Goal: Check status: Check status

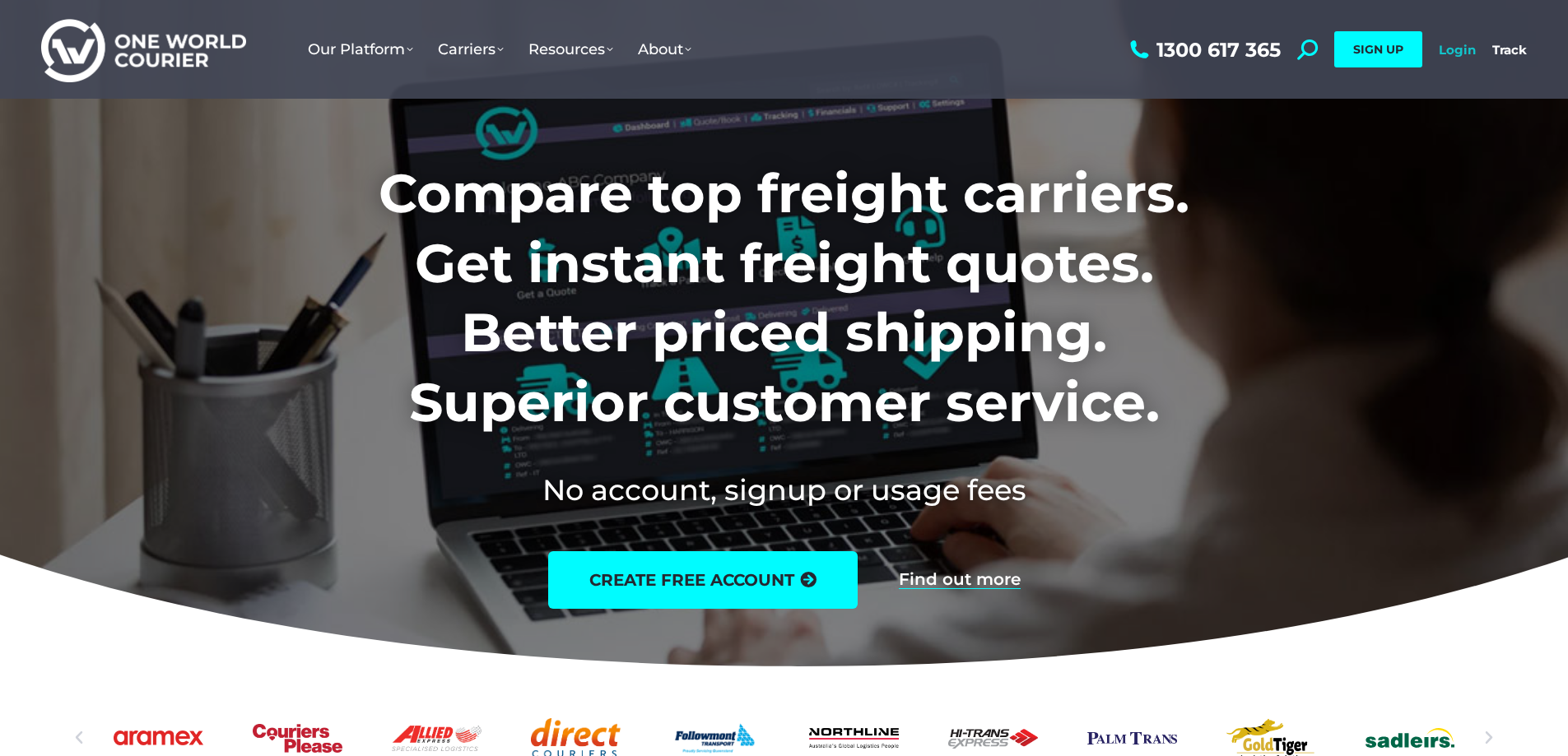
click at [1455, 51] on link "Login" at bounding box center [1458, 49] width 37 height 15
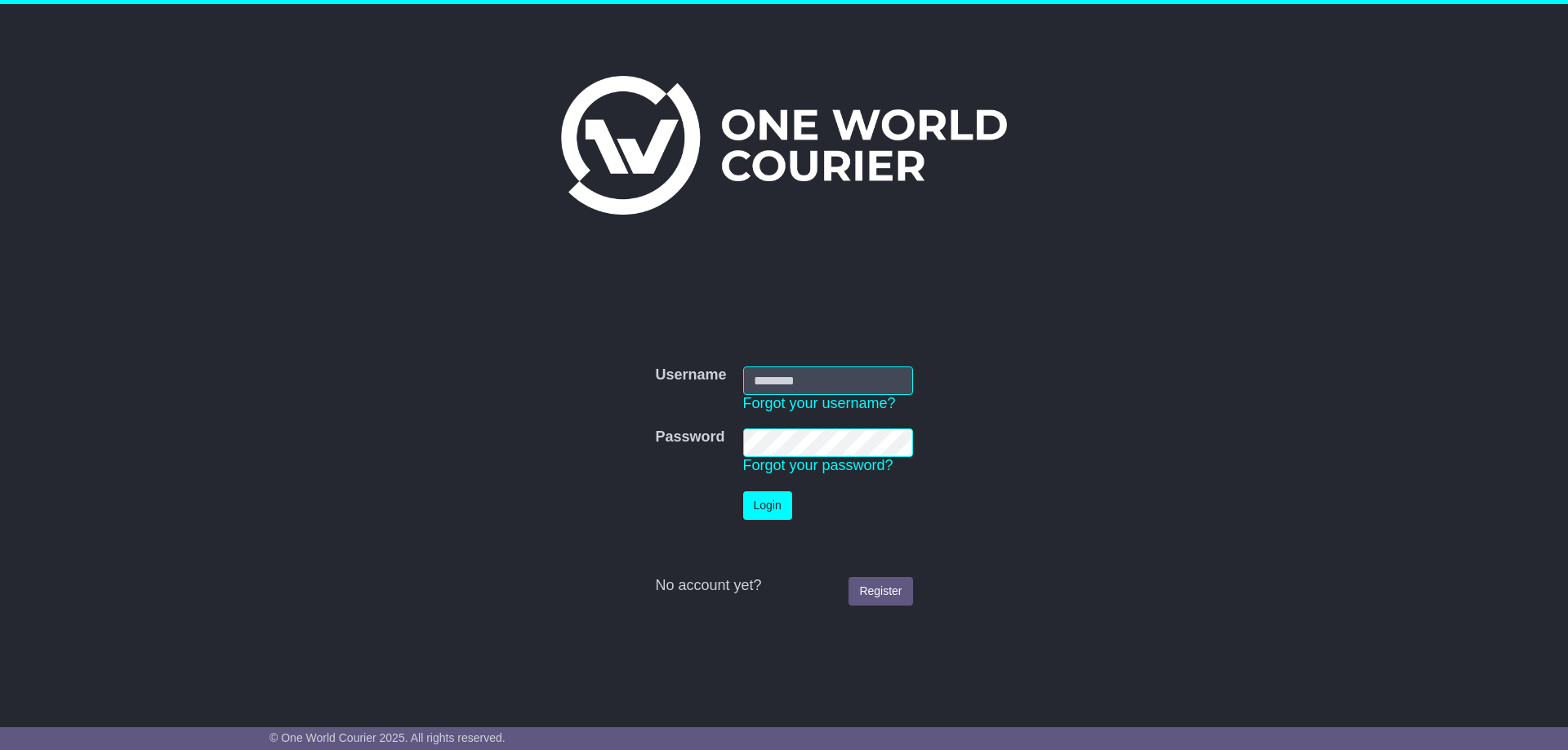
click at [781, 382] on input "Username" at bounding box center [829, 381] width 170 height 29
type input "**********"
click at [755, 495] on button "Login" at bounding box center [768, 506] width 49 height 29
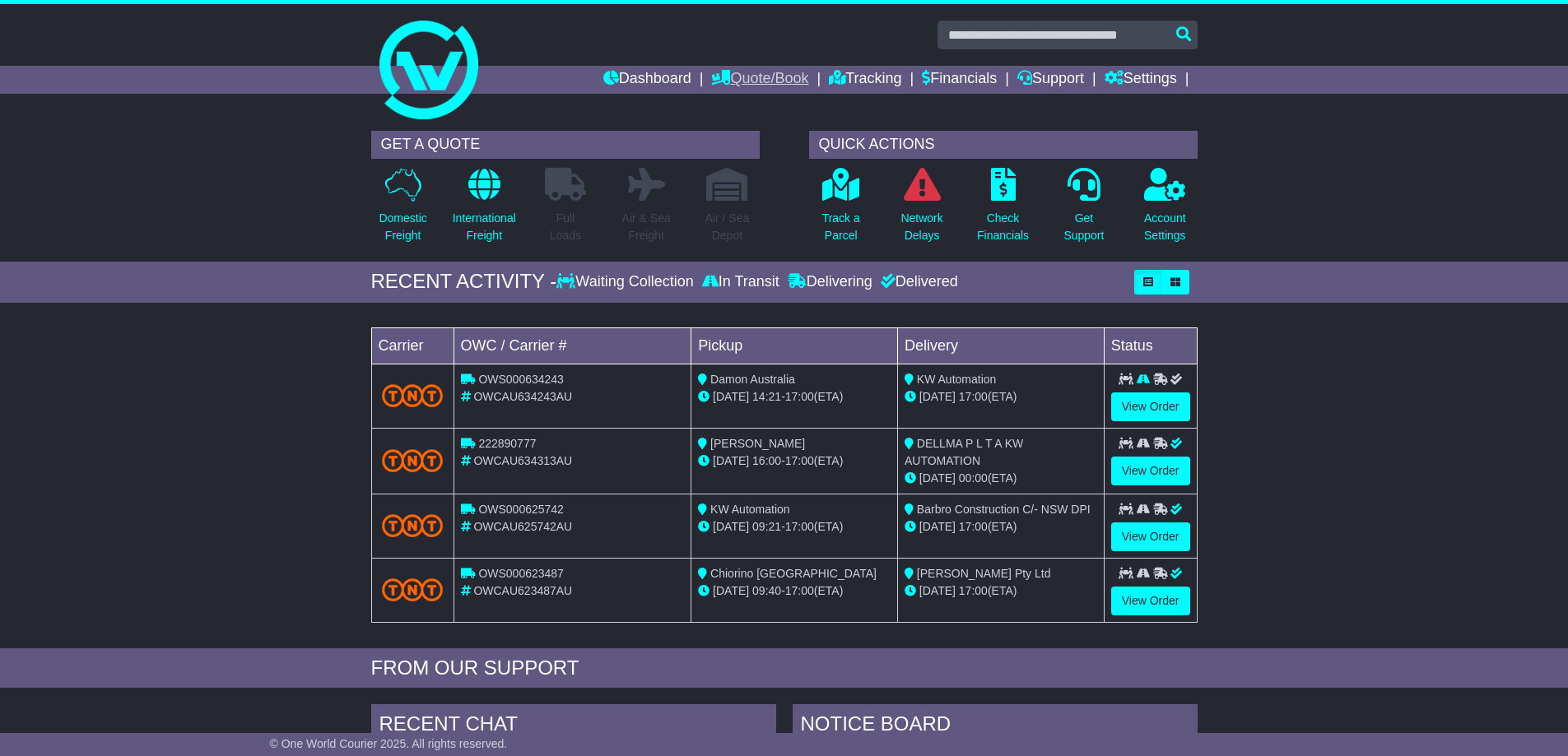
click at [768, 82] on link "Quote/Book" at bounding box center [759, 80] width 97 height 28
click at [734, 104] on link "Domestic" at bounding box center [776, 107] width 130 height 18
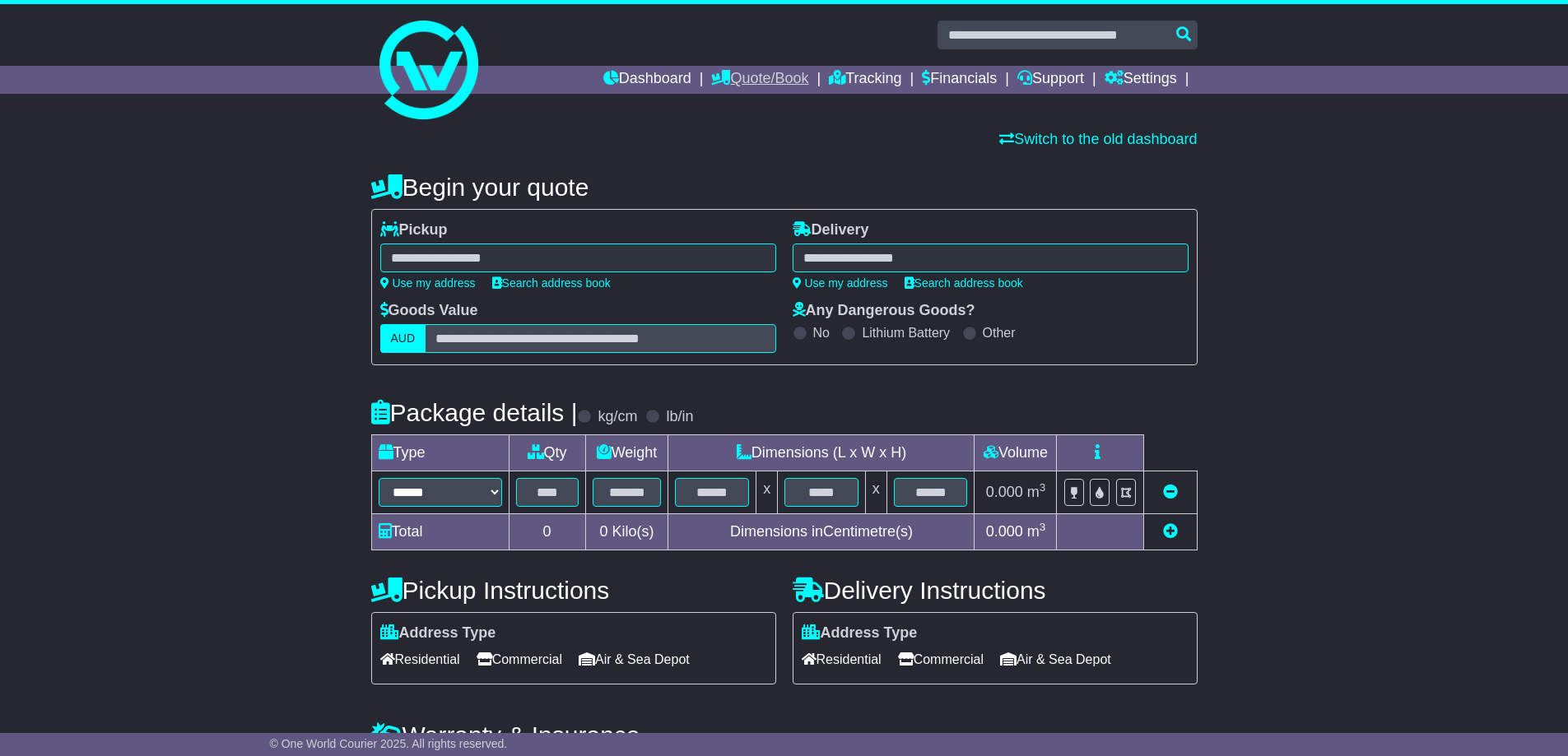
click at [772, 74] on link "Quote/Book" at bounding box center [759, 80] width 97 height 28
click at [631, 77] on link "Dashboard" at bounding box center [647, 80] width 88 height 28
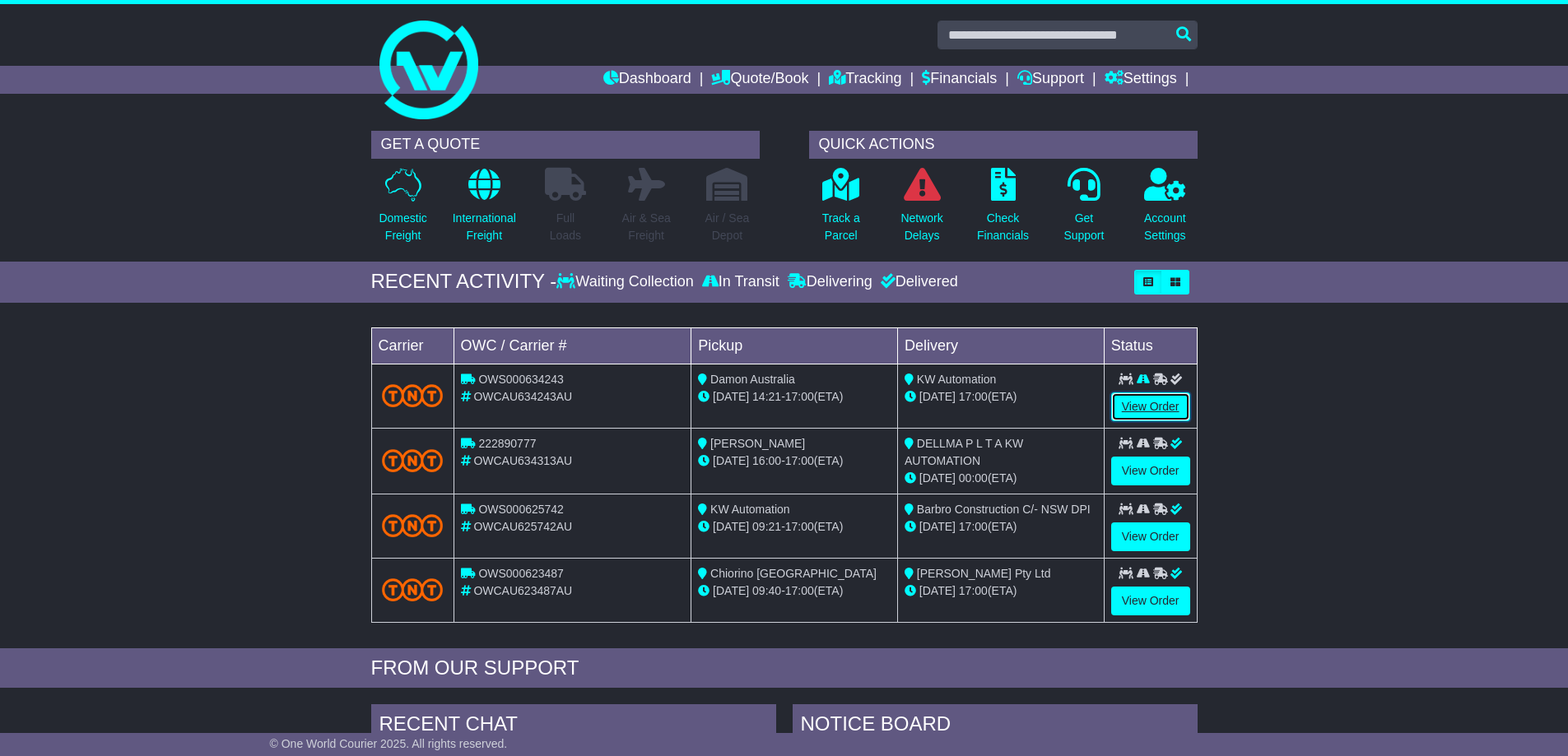
click at [1165, 411] on link "View Order" at bounding box center [1150, 407] width 79 height 29
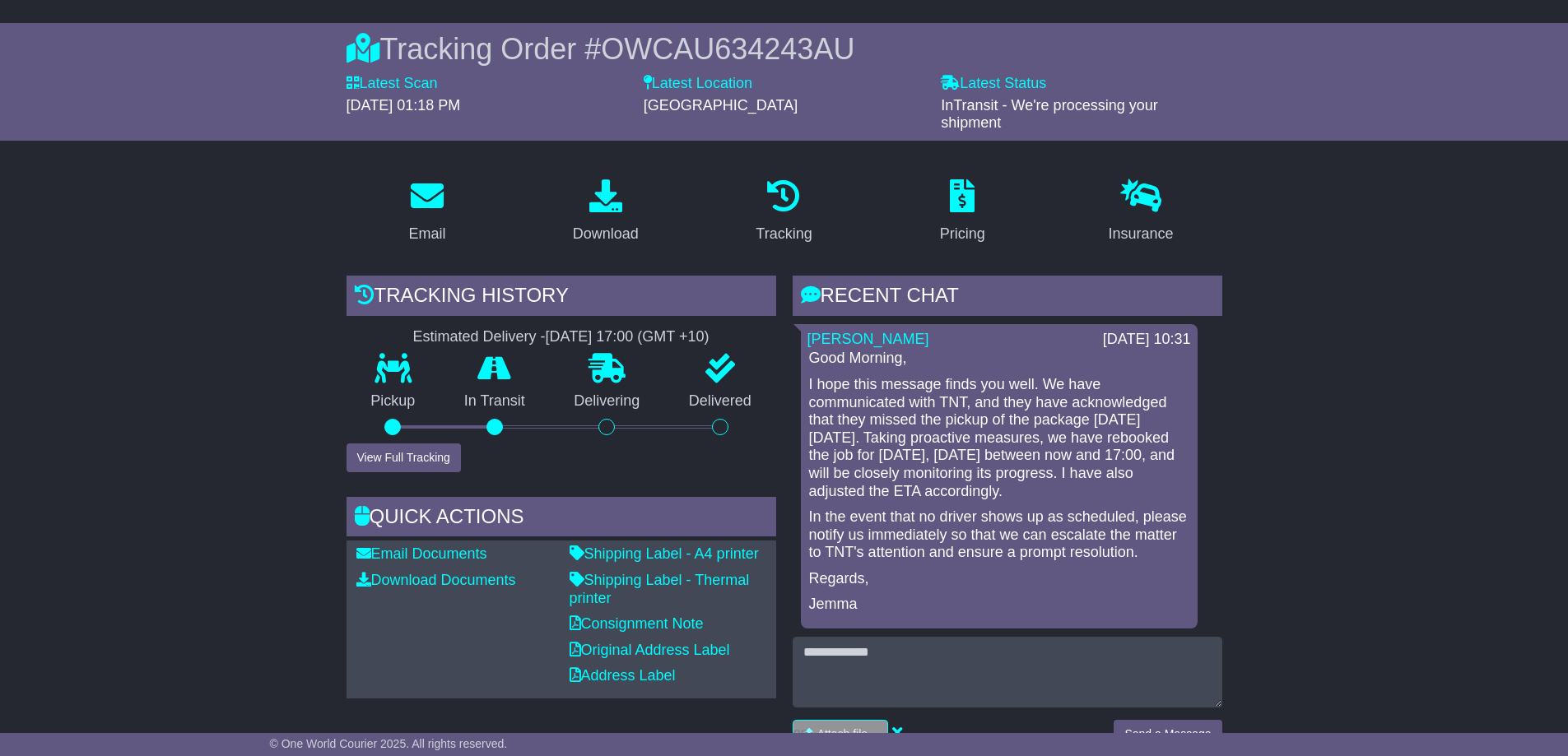
scroll to position [165, 0]
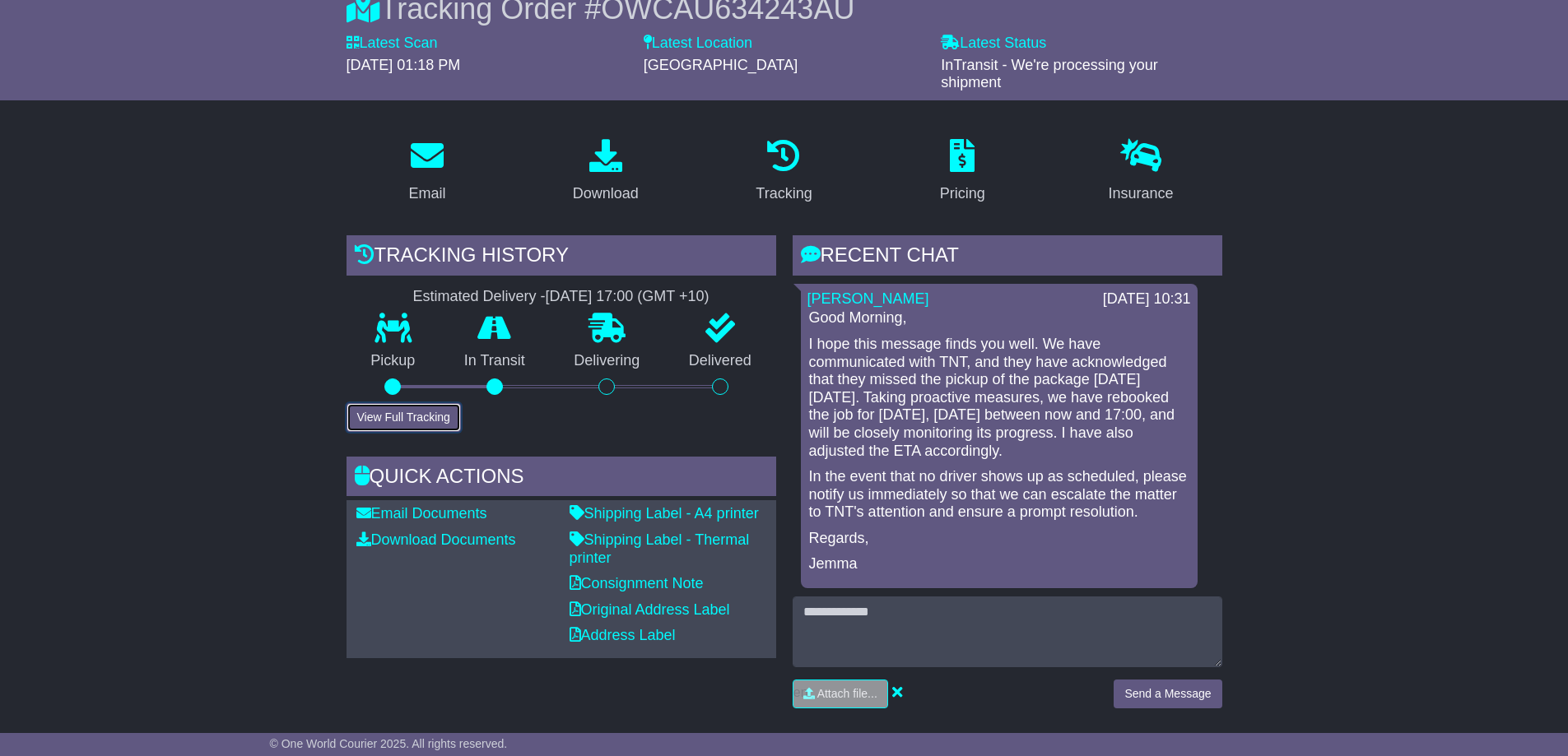
click at [386, 405] on button "View Full Tracking" at bounding box center [403, 417] width 115 height 29
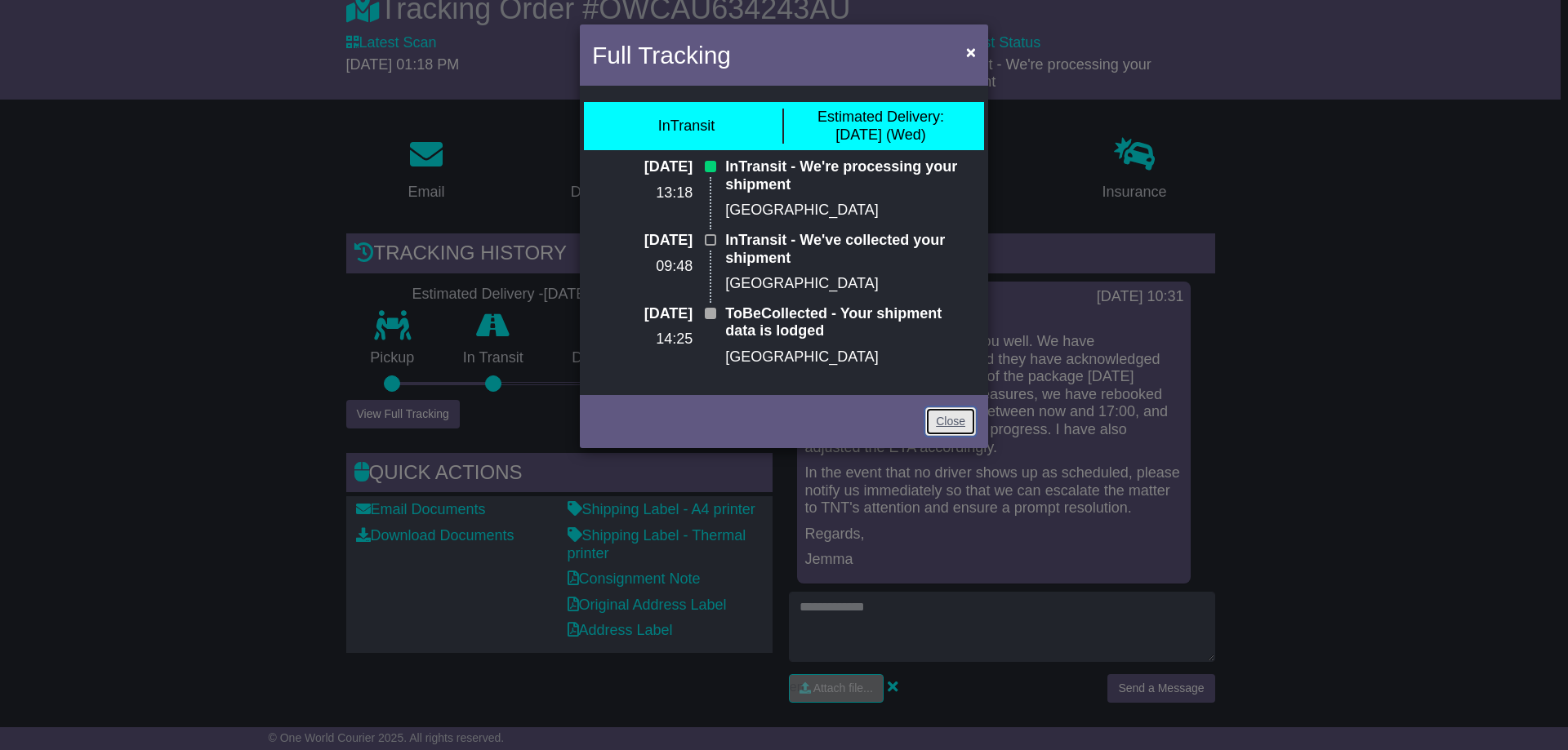
click at [948, 423] on link "Close" at bounding box center [951, 422] width 51 height 29
